Goal: Find specific page/section: Find specific page/section

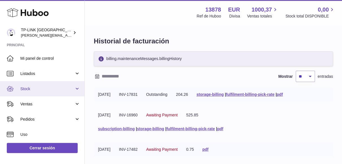
drag, startPoint x: 74, startPoint y: 88, endPoint x: 82, endPoint y: 92, distance: 8.6
click at [74, 88] on link "Stock" at bounding box center [42, 88] width 84 height 15
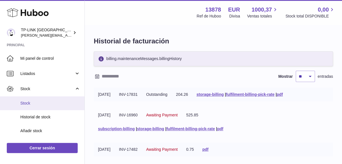
click at [54, 105] on span "Stock" at bounding box center [50, 103] width 60 height 5
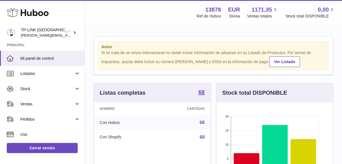
scroll to position [88, 116]
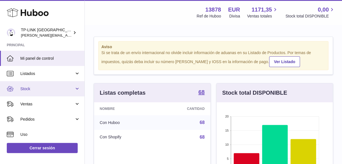
click at [72, 88] on span "Stock" at bounding box center [47, 88] width 54 height 5
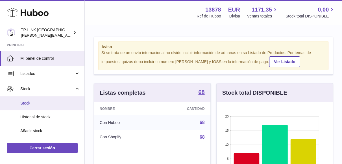
click at [39, 103] on span "Stock" at bounding box center [50, 103] width 60 height 5
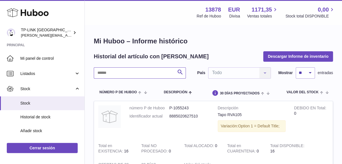
click at [144, 75] on input "text" at bounding box center [140, 72] width 92 height 11
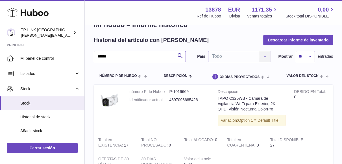
scroll to position [28, 0]
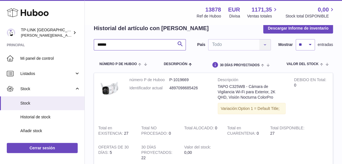
type input "******"
